Goal: Complete application form

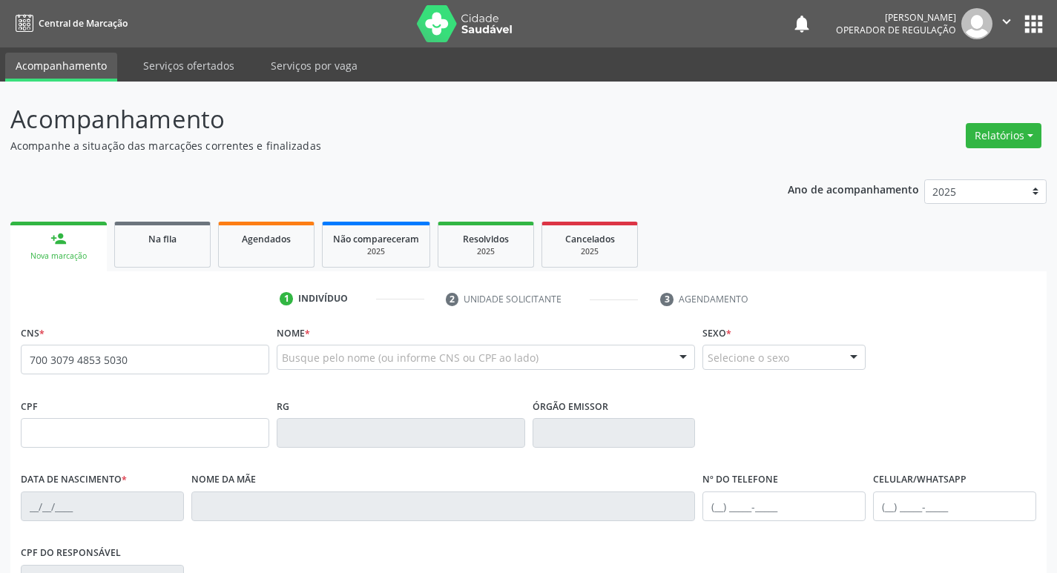
type input "700 3079 4853 5030"
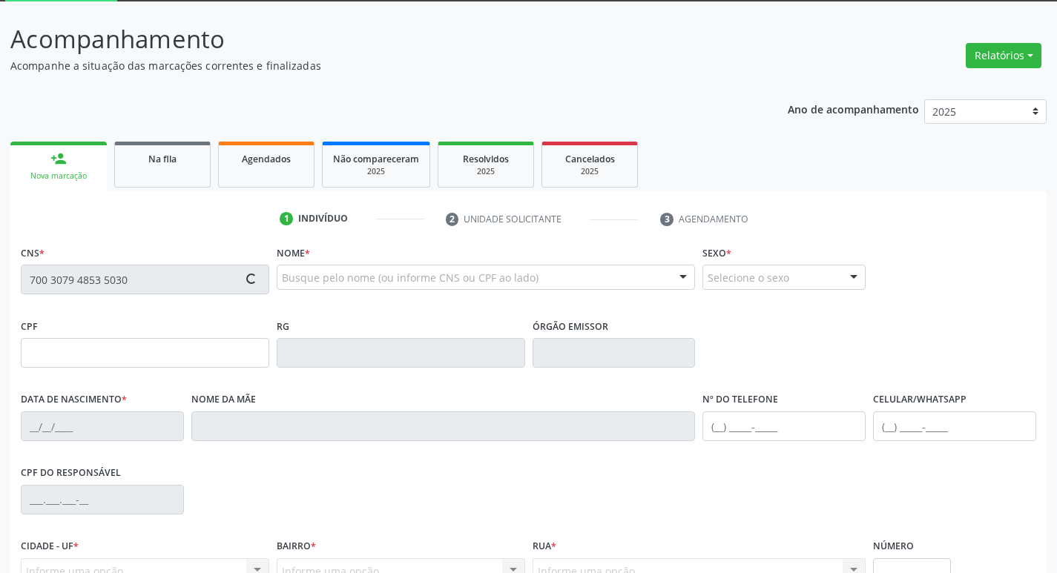
scroll to position [231, 0]
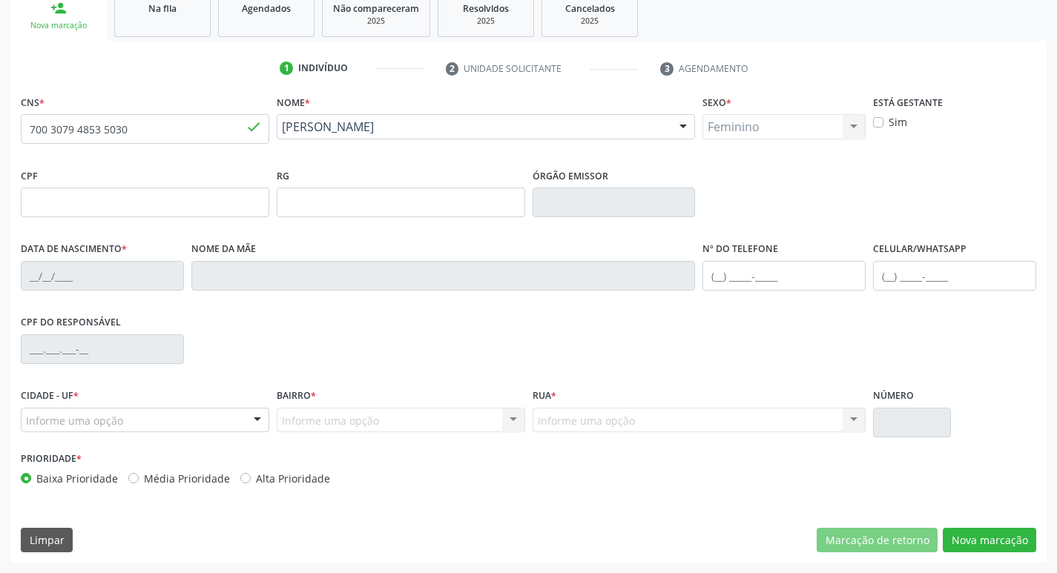
type input "[DATE]"
type input "[PERSON_NAME]"
type input "[PHONE_NUMBER]"
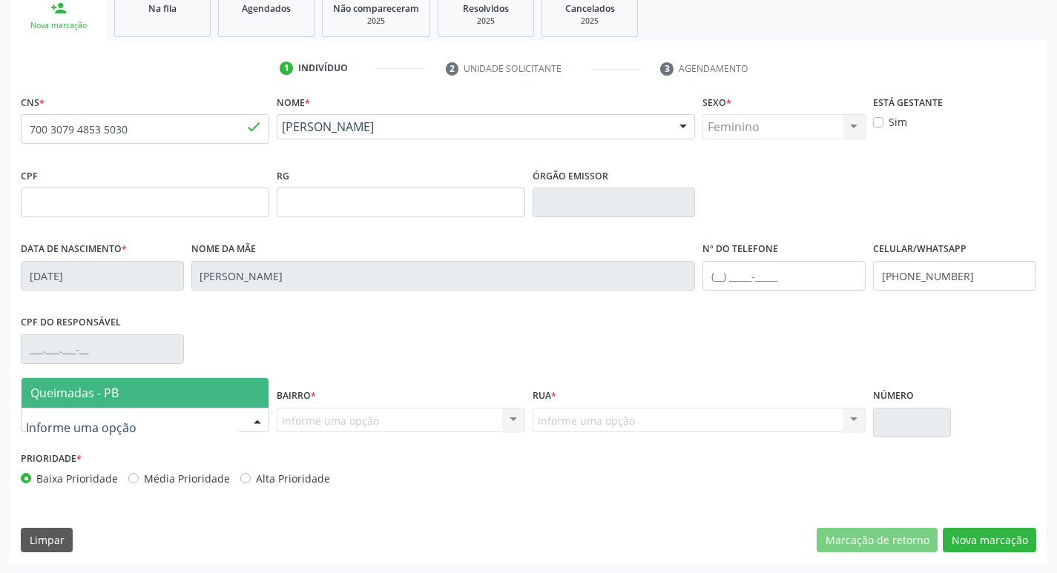
click at [262, 427] on div at bounding box center [257, 421] width 22 height 25
click at [239, 390] on span "Queimadas - PB" at bounding box center [145, 393] width 247 height 30
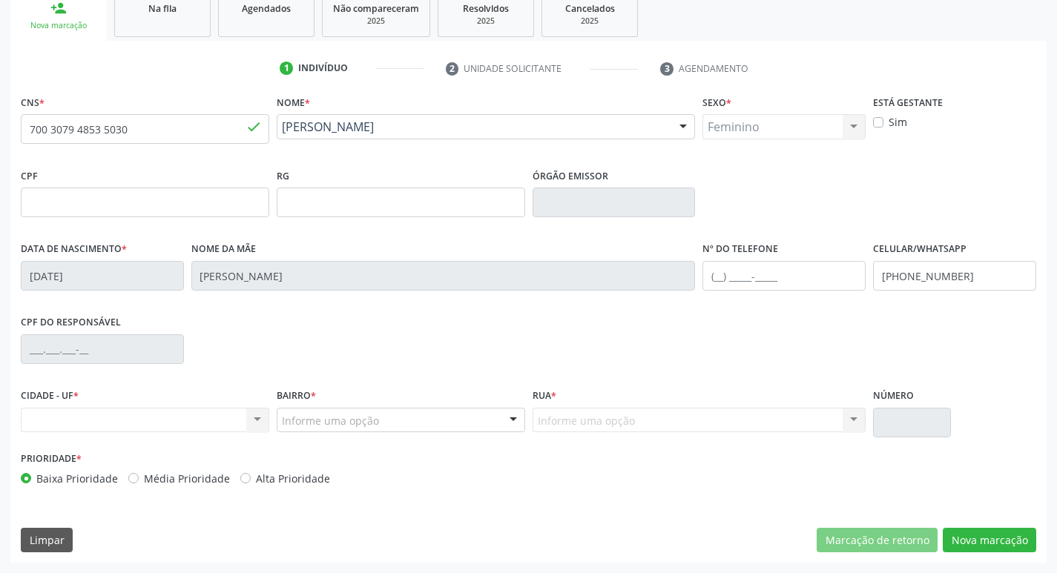
click at [383, 423] on div "Informe uma opção" at bounding box center [401, 420] width 248 height 25
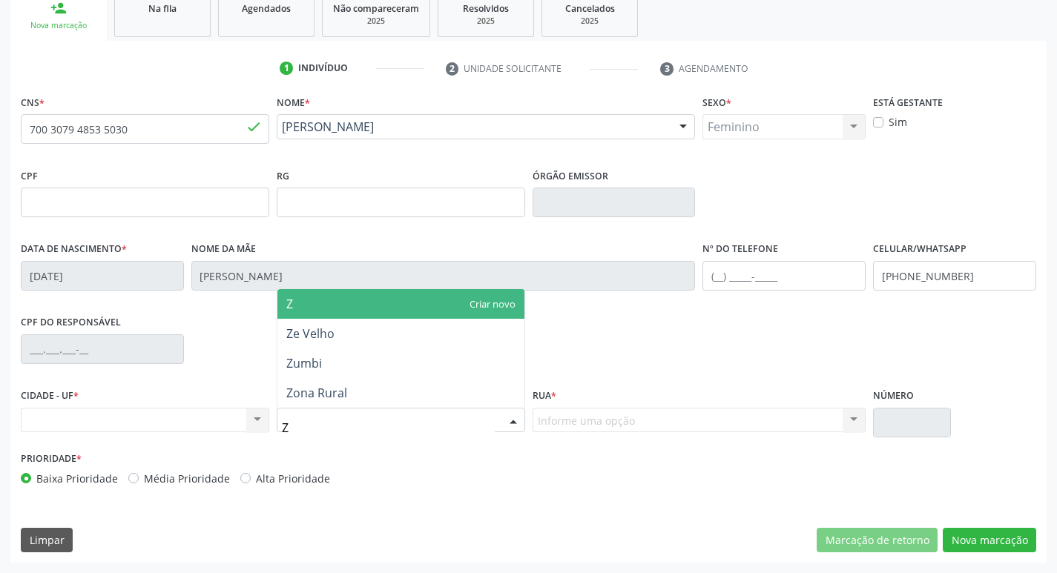
type input "ZE"
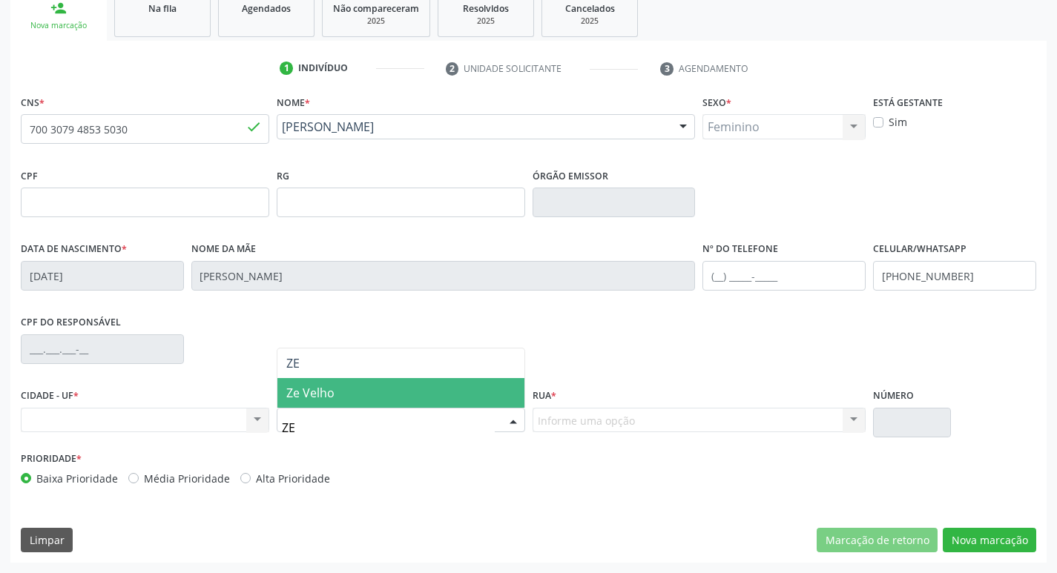
click at [388, 395] on span "Ze Velho" at bounding box center [400, 393] width 247 height 30
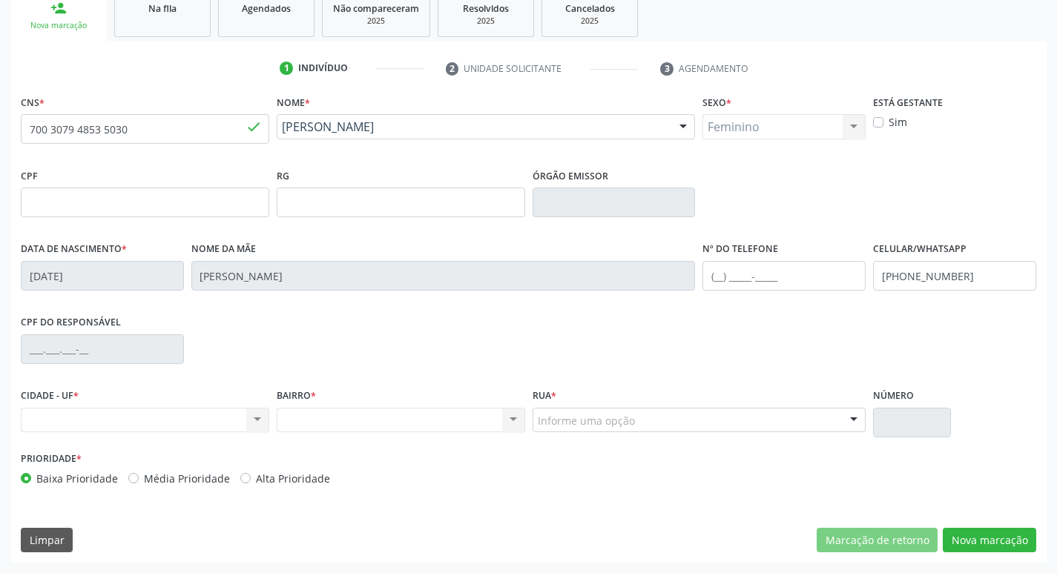
click at [516, 420] on div "Nenhum resultado encontrado para: " " Não há nenhuma opção para ser exibida." at bounding box center [401, 420] width 248 height 25
click at [512, 419] on div "Nenhum resultado encontrado para: " " Não há nenhuma opção para ser exibida." at bounding box center [401, 420] width 248 height 25
click at [372, 446] on div "BAIRRO * Nenhum resultado encontrado para: " " Não há nenhuma opção para ser ex…" at bounding box center [401, 416] width 256 height 63
click at [384, 418] on div "Nenhum resultado encontrado para: " " Não há nenhuma opção para ser exibida." at bounding box center [401, 420] width 248 height 25
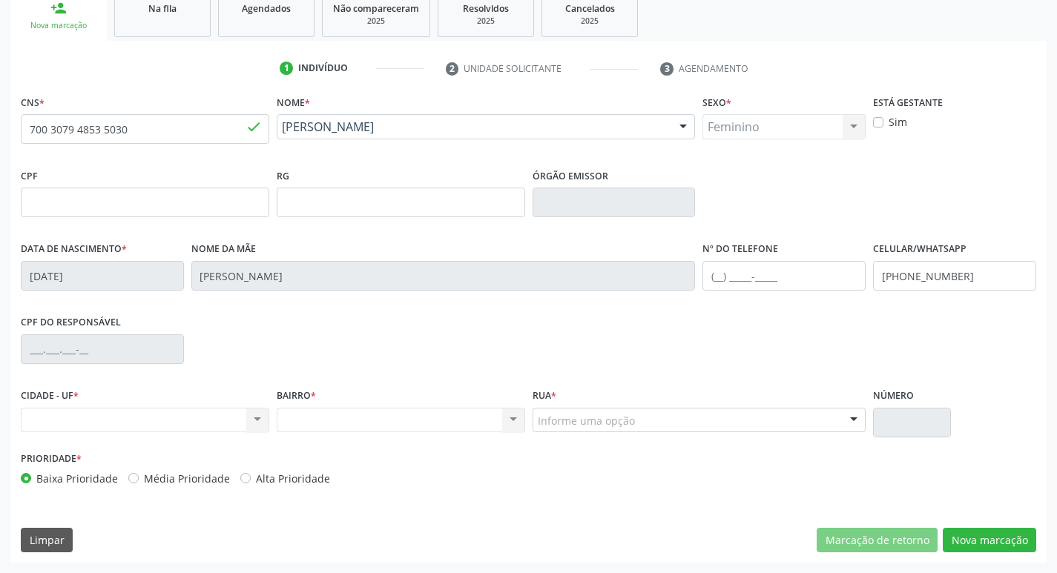
click at [248, 417] on div "Nenhum resultado encontrado para: " " Não há nenhuma opção para ser exibida." at bounding box center [145, 420] width 248 height 25
click at [237, 343] on div "CPF do responsável" at bounding box center [528, 348] width 1023 height 73
click at [350, 401] on div "BAIRRO * Nenhum resultado encontrado para: " " Não há nenhuma opção para ser ex…" at bounding box center [401, 408] width 248 height 47
click at [1009, 541] on button "Nova marcação" at bounding box center [989, 540] width 93 height 25
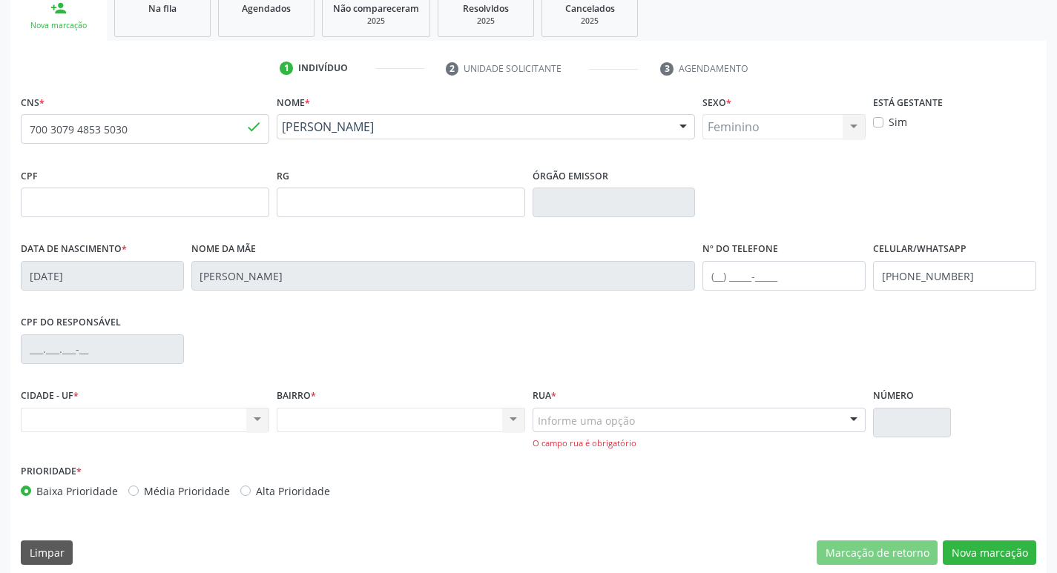
click at [254, 413] on div "Nenhum resultado encontrado para: " " Não há nenhuma opção para ser exibida." at bounding box center [145, 420] width 248 height 25
click at [230, 421] on div "Nenhum resultado encontrado para: " " Não há nenhuma opção para ser exibida." at bounding box center [145, 420] width 248 height 25
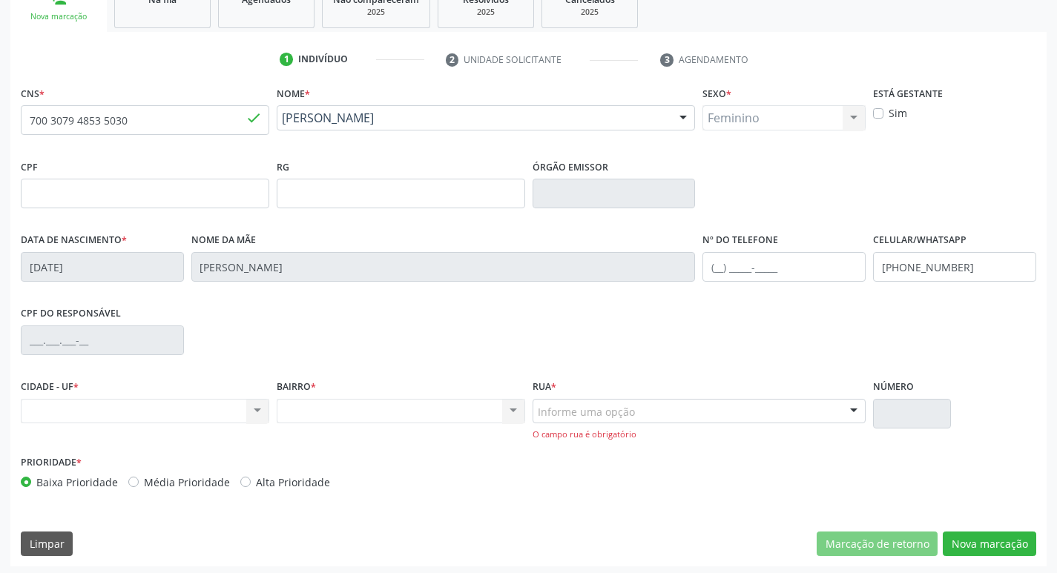
scroll to position [243, 0]
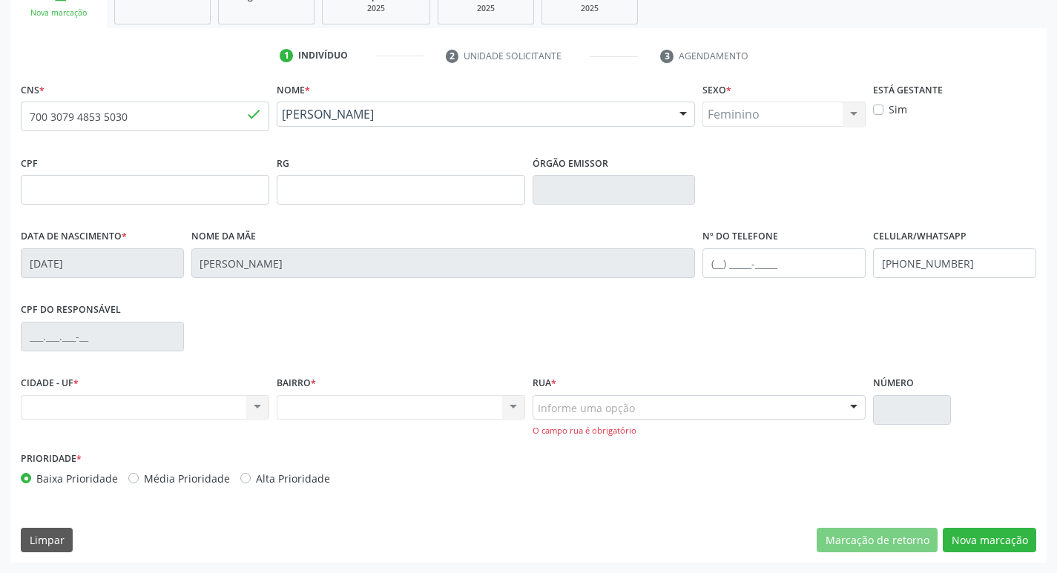
click at [587, 316] on div "CPF do responsável" at bounding box center [528, 335] width 1023 height 73
click at [263, 409] on div "Nenhum resultado encontrado para: " " Não há nenhuma opção para ser exibida." at bounding box center [145, 407] width 248 height 25
click at [258, 406] on div "Nenhum resultado encontrado para: " " Não há nenhuma opção para ser exibida." at bounding box center [145, 407] width 248 height 25
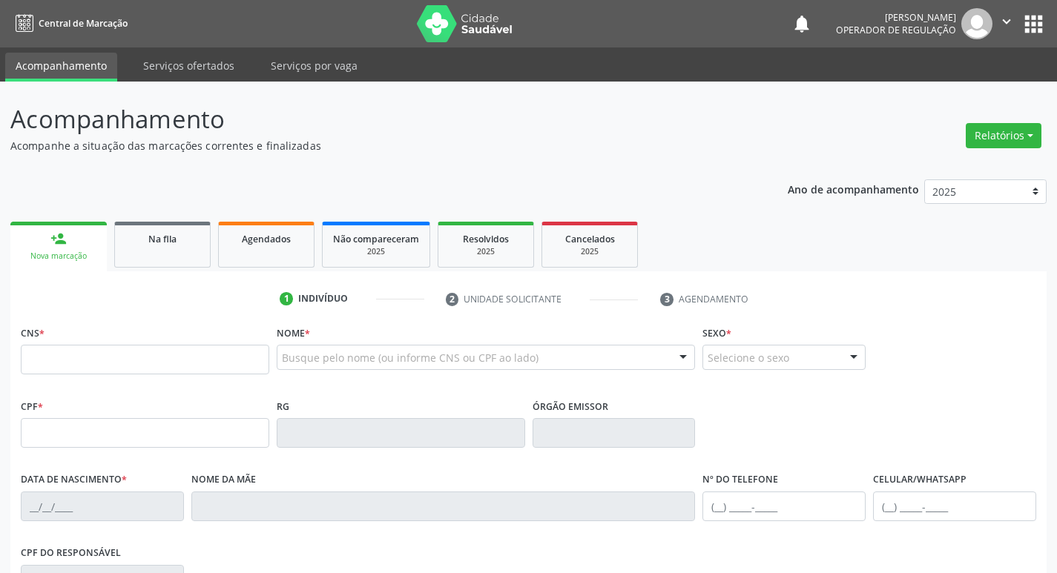
click at [165, 362] on input "text" at bounding box center [145, 360] width 248 height 30
click at [158, 364] on input "text" at bounding box center [145, 360] width 248 height 30
type input "700 3079 4853 5030"
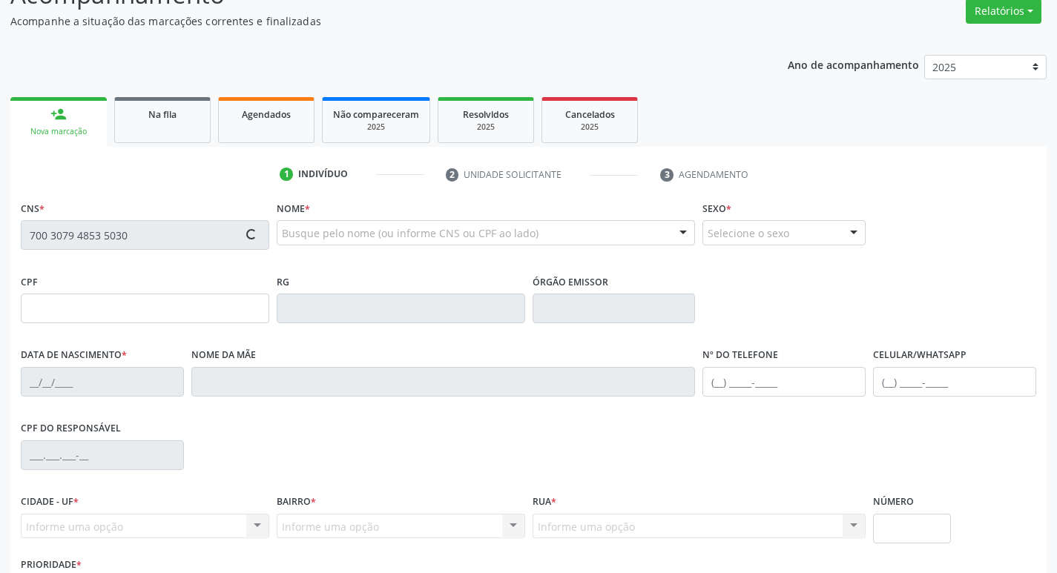
scroll to position [231, 0]
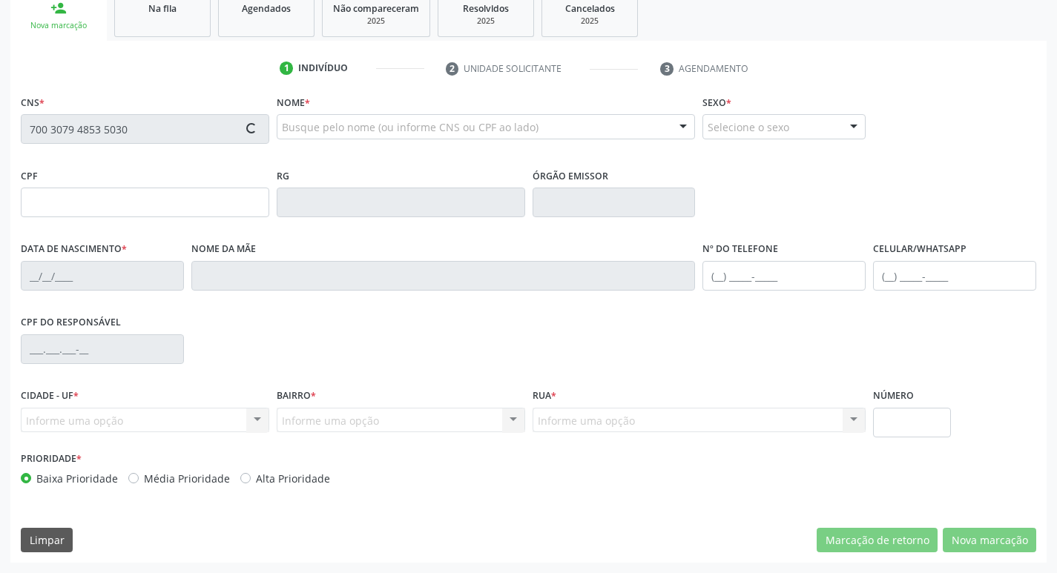
type input "[DATE]"
type input "[PERSON_NAME]"
type input "[PHONE_NUMBER]"
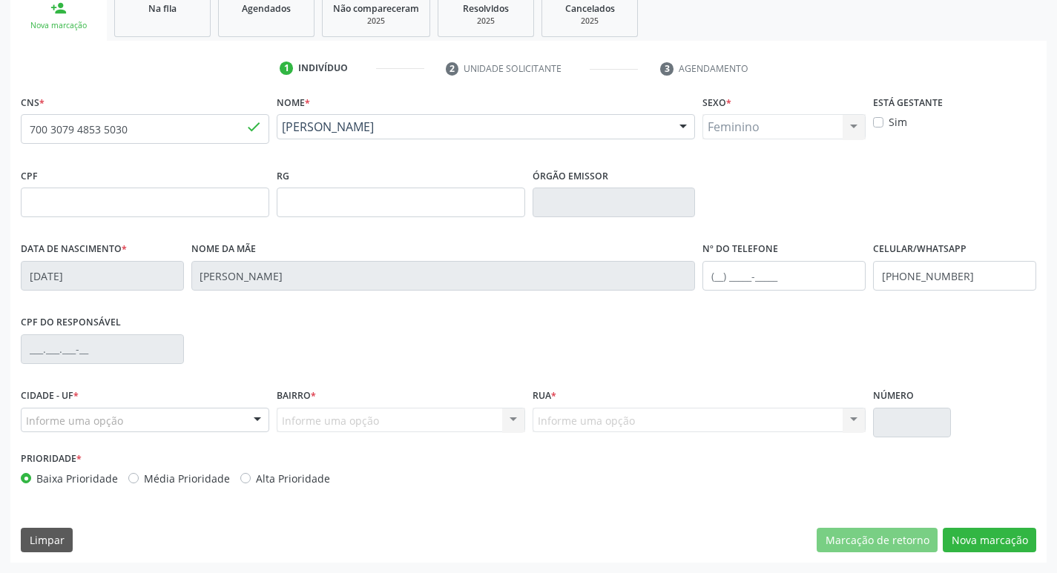
click at [260, 420] on div at bounding box center [257, 421] width 22 height 25
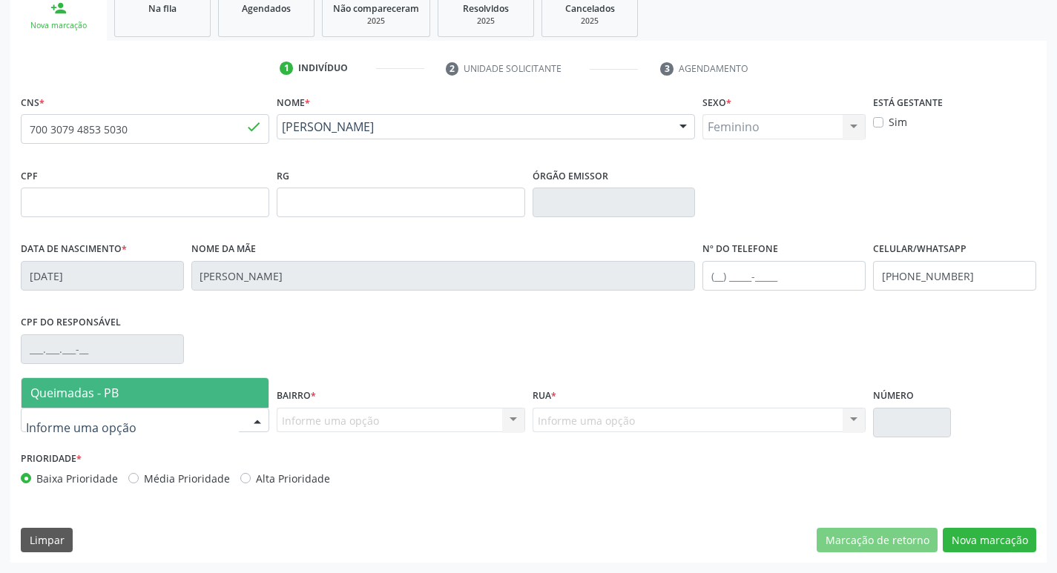
click at [218, 396] on span "Queimadas - PB" at bounding box center [145, 393] width 247 height 30
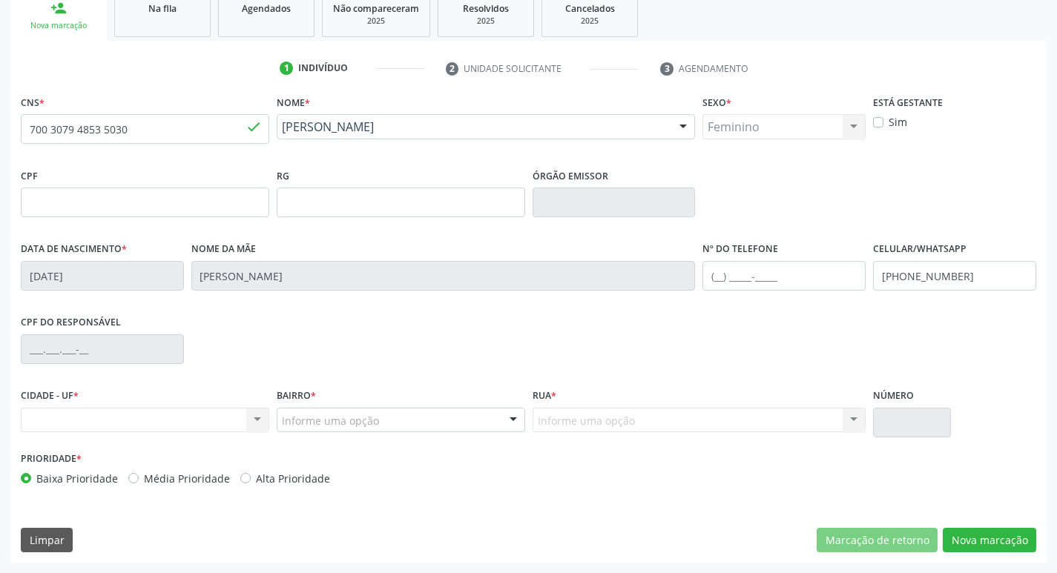
click at [260, 421] on div "Nenhum resultado encontrado para: " " Não há nenhuma opção para ser exibida." at bounding box center [145, 420] width 248 height 25
drag, startPoint x: 156, startPoint y: 151, endPoint x: 148, endPoint y: 143, distance: 10.5
click at [151, 146] on fieldset "CNS * 700 3079 4853 5030 done" at bounding box center [145, 122] width 248 height 63
click at [136, 120] on input "700 3079 4853 5030" at bounding box center [145, 129] width 248 height 30
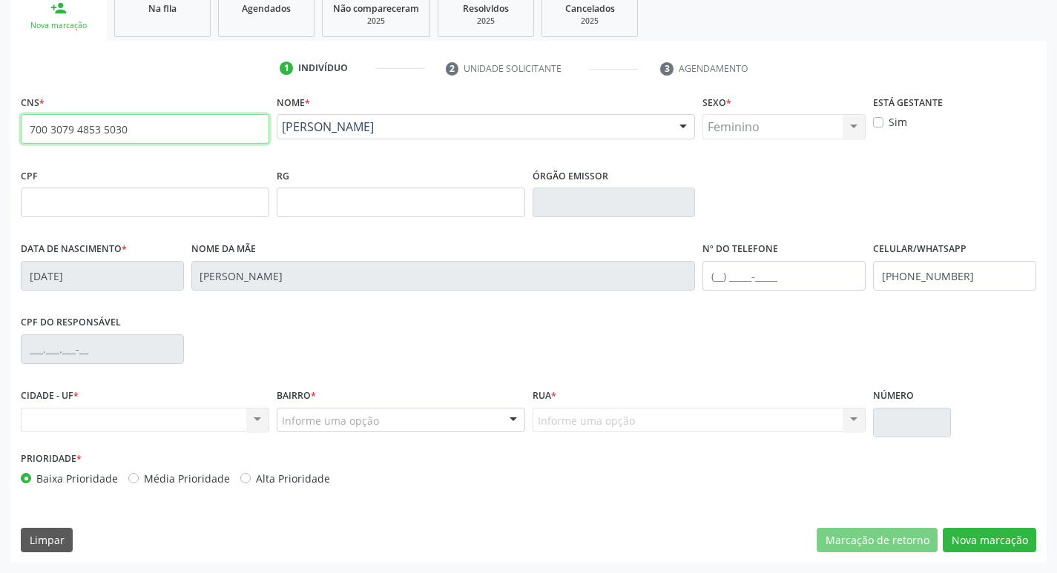
click at [136, 120] on input "700 3079 4853 5030" at bounding box center [145, 129] width 248 height 30
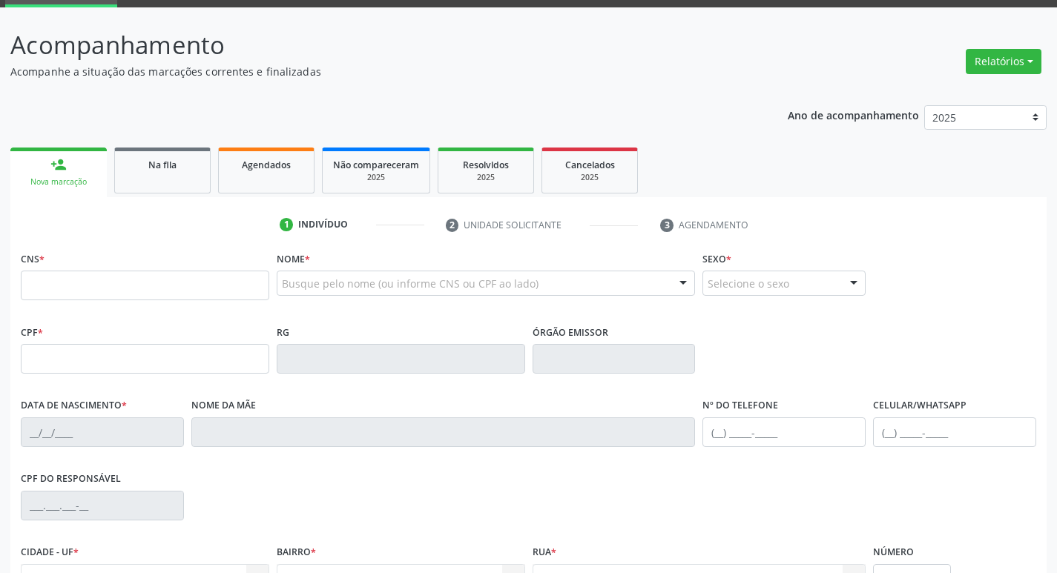
scroll to position [74, 0]
click at [115, 276] on input "text" at bounding box center [145, 286] width 248 height 30
type input "700 3079 4853 5030"
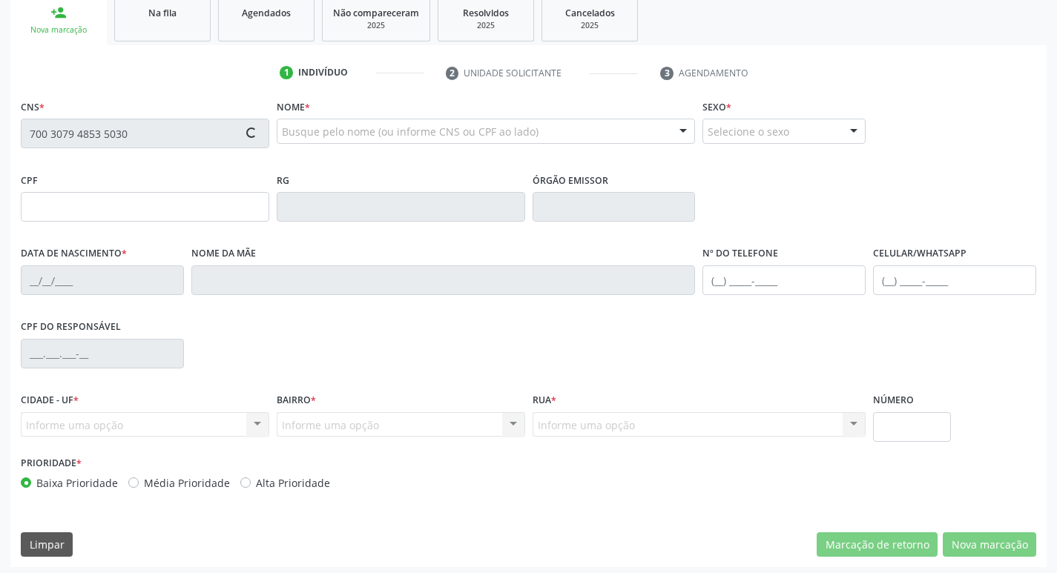
scroll to position [231, 0]
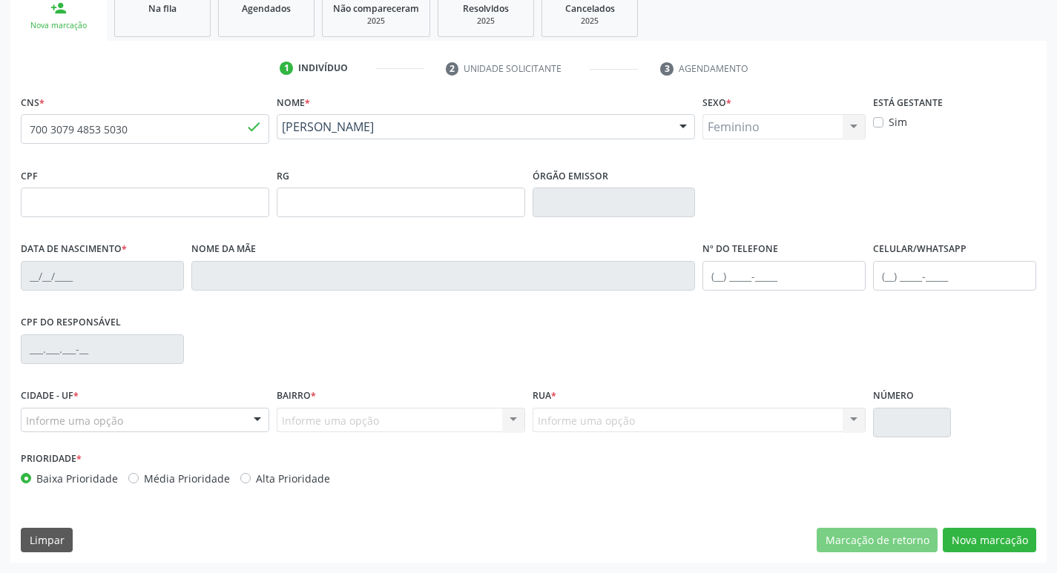
type input "[DATE]"
type input "[PERSON_NAME]"
type input "[PHONE_NUMBER]"
click at [265, 415] on div at bounding box center [257, 421] width 22 height 25
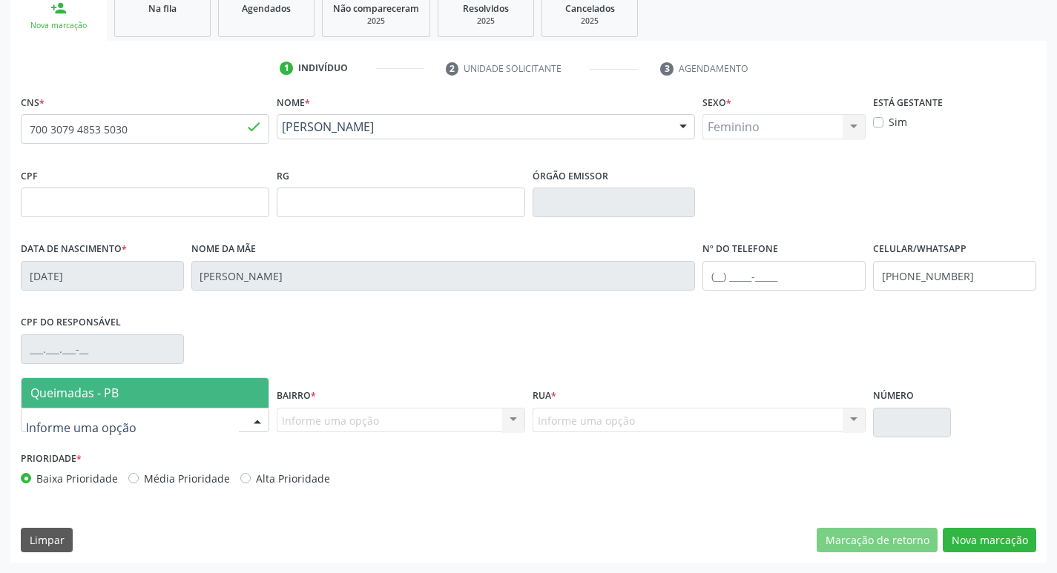
click at [177, 392] on span "Queimadas - PB" at bounding box center [145, 393] width 247 height 30
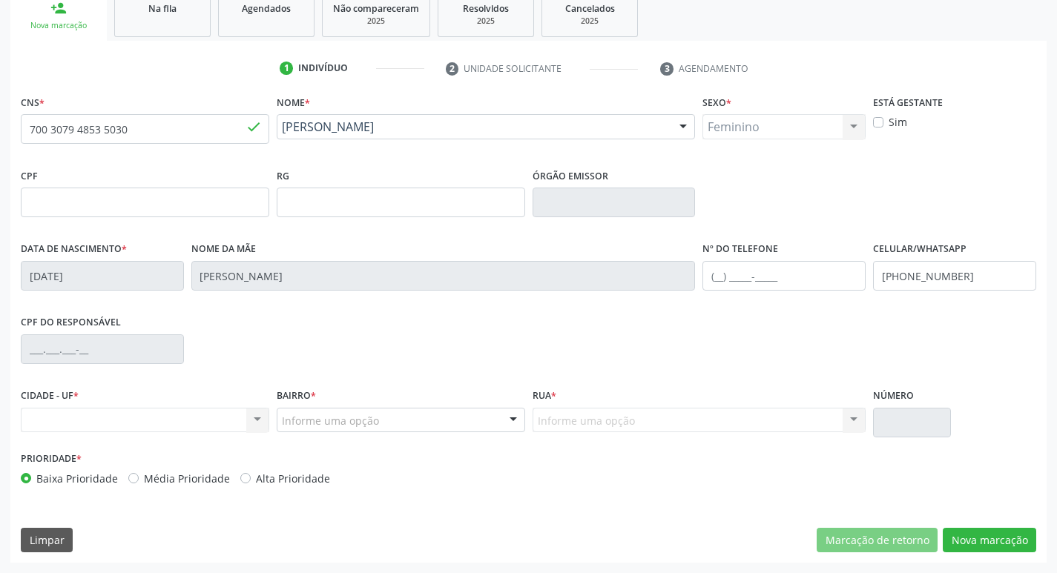
click at [513, 414] on div at bounding box center [513, 421] width 22 height 25
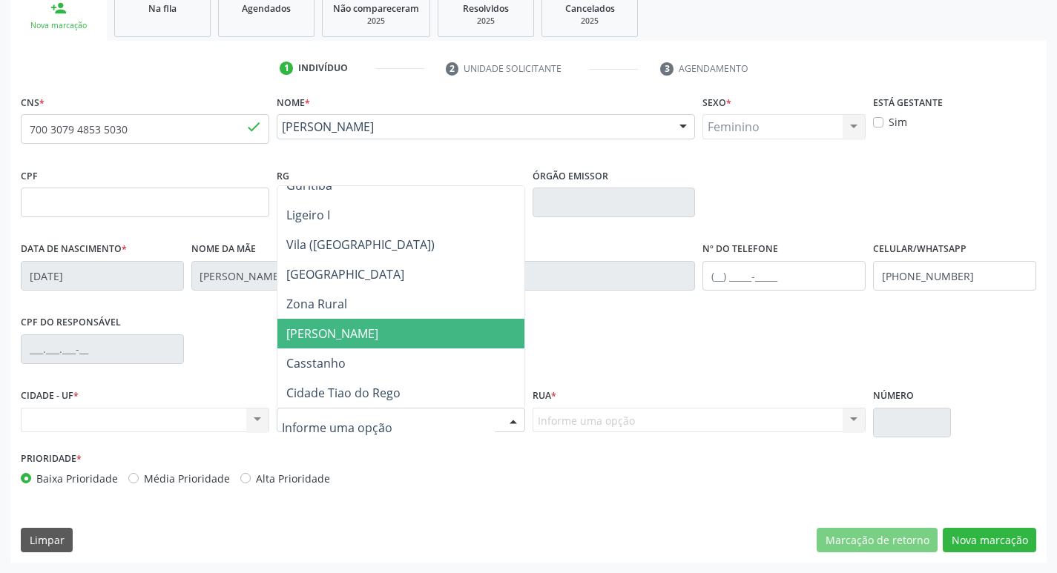
scroll to position [312, 0]
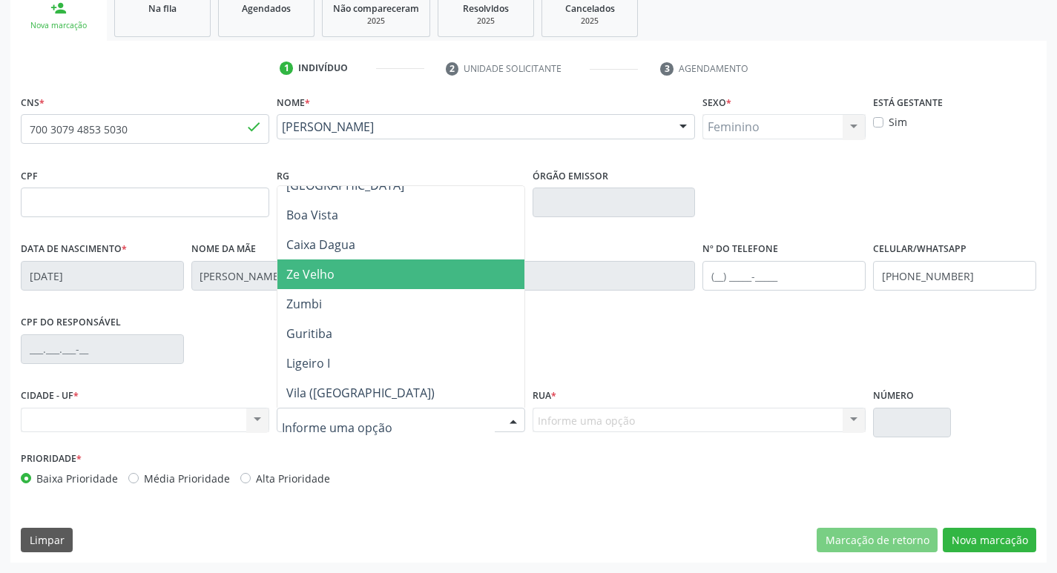
click at [403, 275] on span "Ze Velho" at bounding box center [400, 275] width 247 height 30
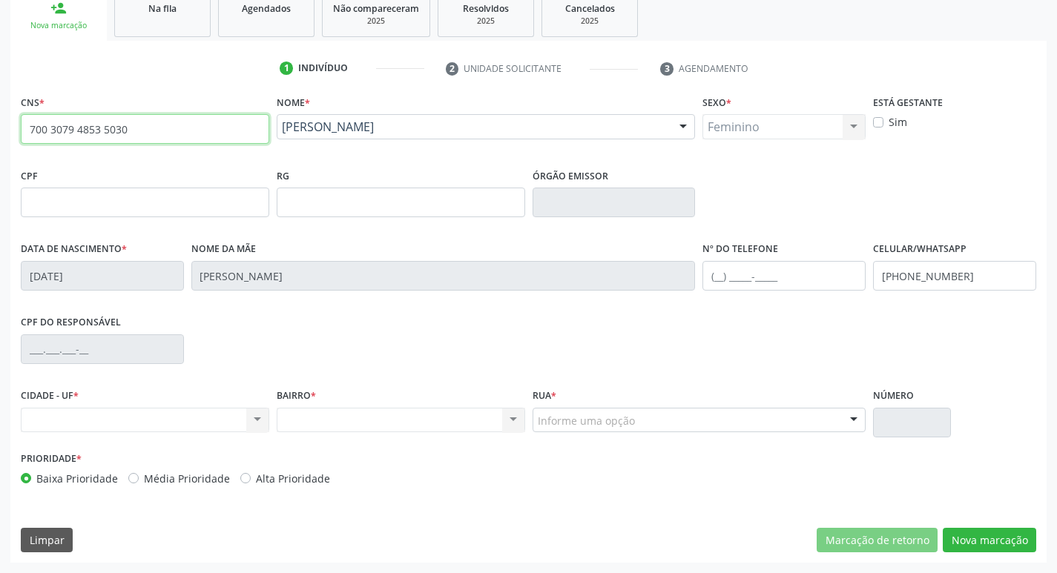
click at [121, 125] on input "700 3079 4853 5030" at bounding box center [145, 129] width 248 height 30
click at [125, 126] on input "700 3079 4853 5030" at bounding box center [145, 129] width 248 height 30
click at [123, 128] on input "700 3079 4853 5030" at bounding box center [145, 129] width 248 height 30
click at [137, 125] on input "700 3079 4853 5030" at bounding box center [145, 129] width 248 height 30
click at [136, 125] on input "700 3079 4853 5030" at bounding box center [145, 129] width 248 height 30
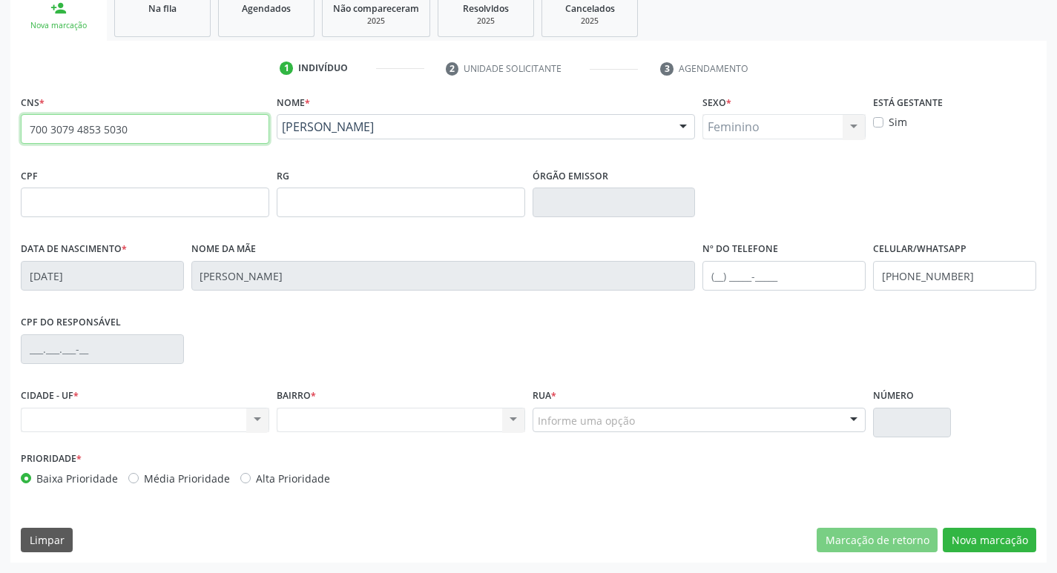
drag, startPoint x: 136, startPoint y: 125, endPoint x: 0, endPoint y: 125, distance: 136.5
click at [0, 125] on div "Acompanhamento Acompanhe a situação das marcações correntes e finalizadas Relat…" at bounding box center [528, 212] width 1057 height 722
type input "700 0013 8822 1203"
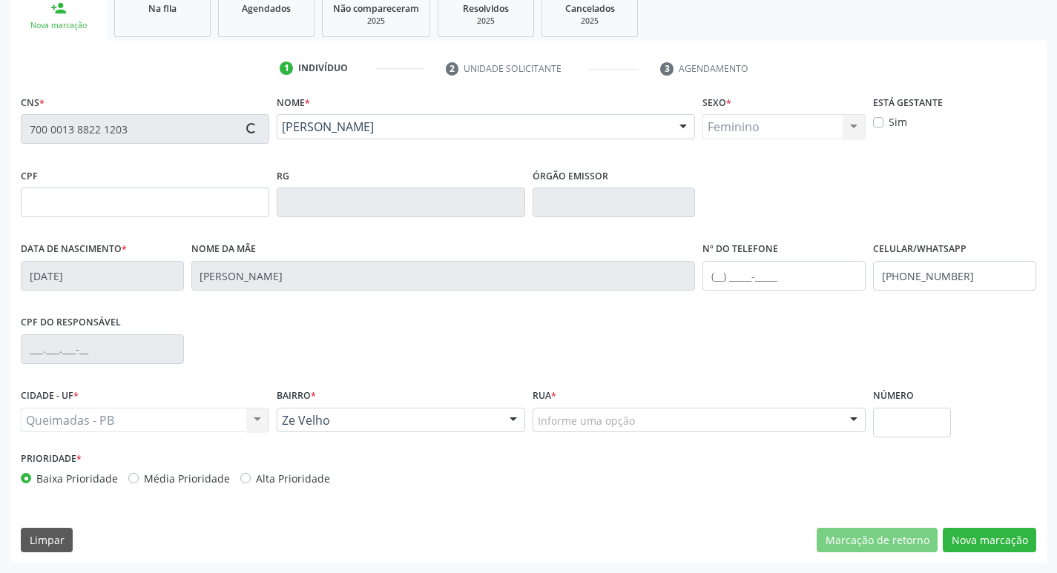
type input "03/07/2025"
type input "Ana Cecilia da Silva Cavalcante"
type input "(83) 99196-5767"
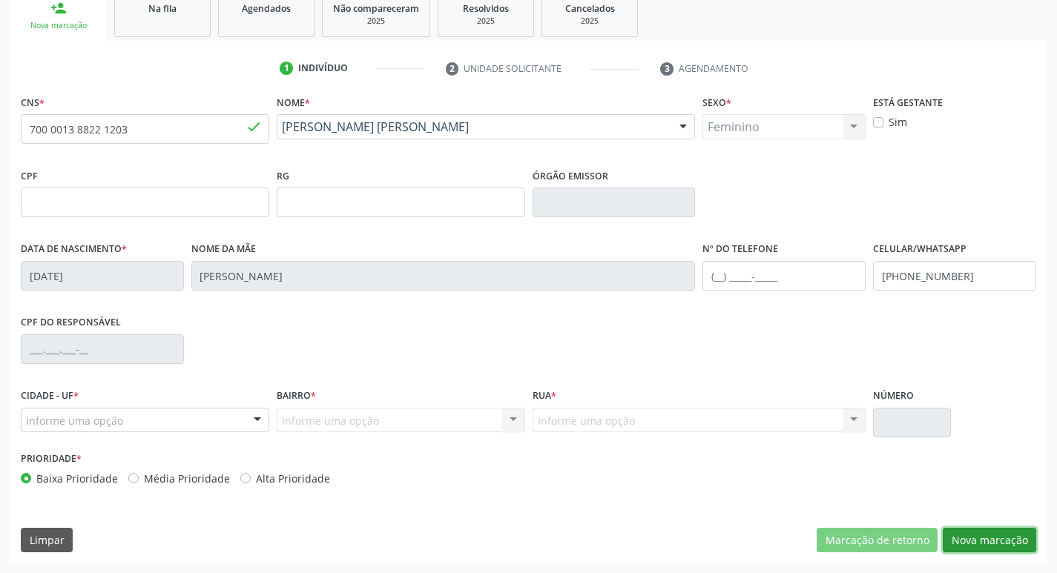
click at [970, 536] on button "Nova marcação" at bounding box center [989, 540] width 93 height 25
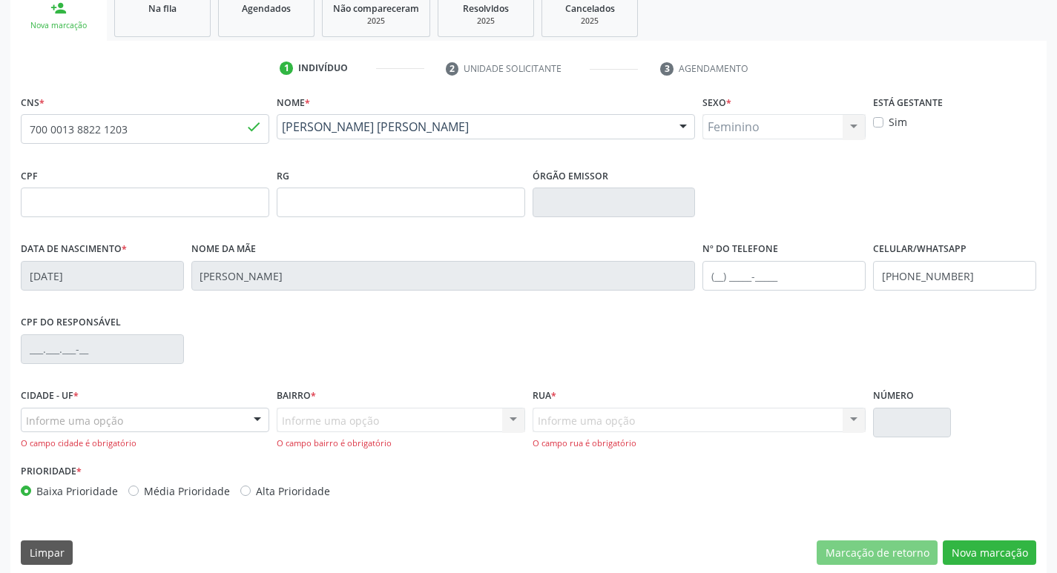
click at [176, 110] on div "CNS * 700 0013 8822 1203 done" at bounding box center [145, 117] width 248 height 53
click at [160, 128] on input "700 0013 8822 1203" at bounding box center [145, 129] width 248 height 30
click at [159, 128] on input "700 0013 8822 1203" at bounding box center [145, 129] width 248 height 30
